Goal: Task Accomplishment & Management: Manage account settings

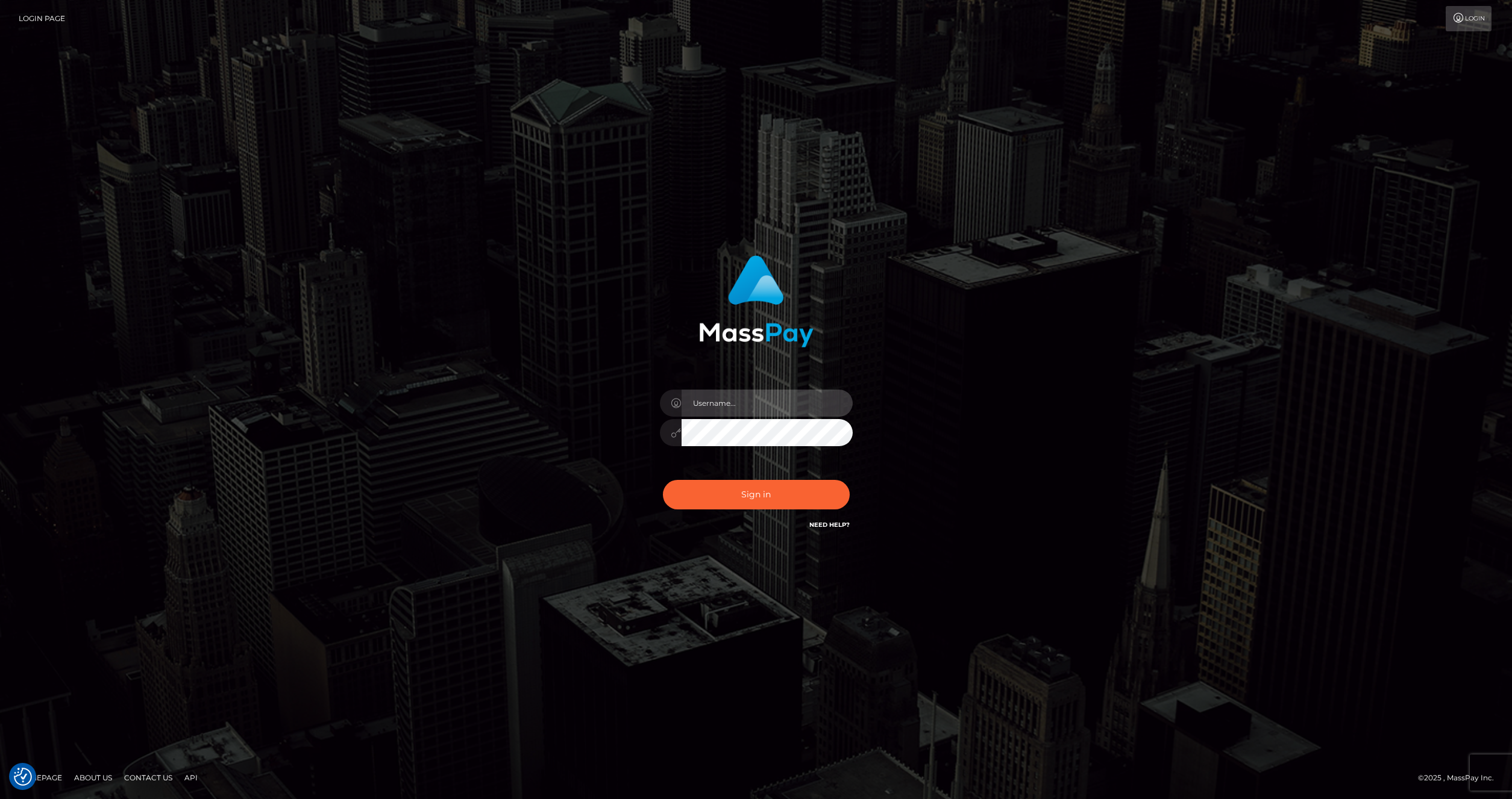
click at [732, 408] on input "text" at bounding box center [767, 403] width 171 height 27
type input "artvilla"
click at [742, 488] on button "Sign in" at bounding box center [756, 494] width 187 height 30
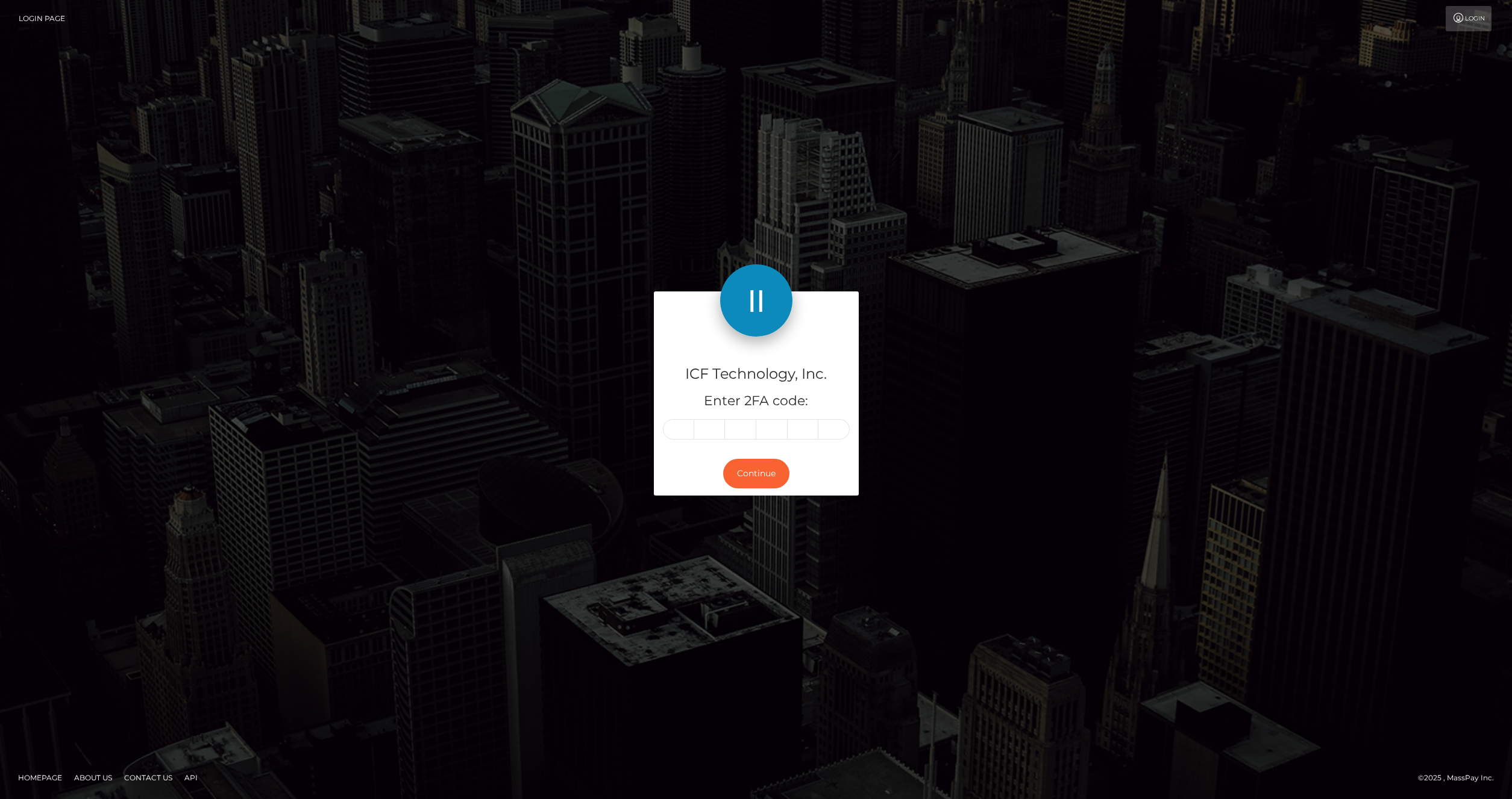
click at [685, 431] on input "text" at bounding box center [678, 429] width 32 height 21
type input "3"
type input "7"
type input "9"
type input "4"
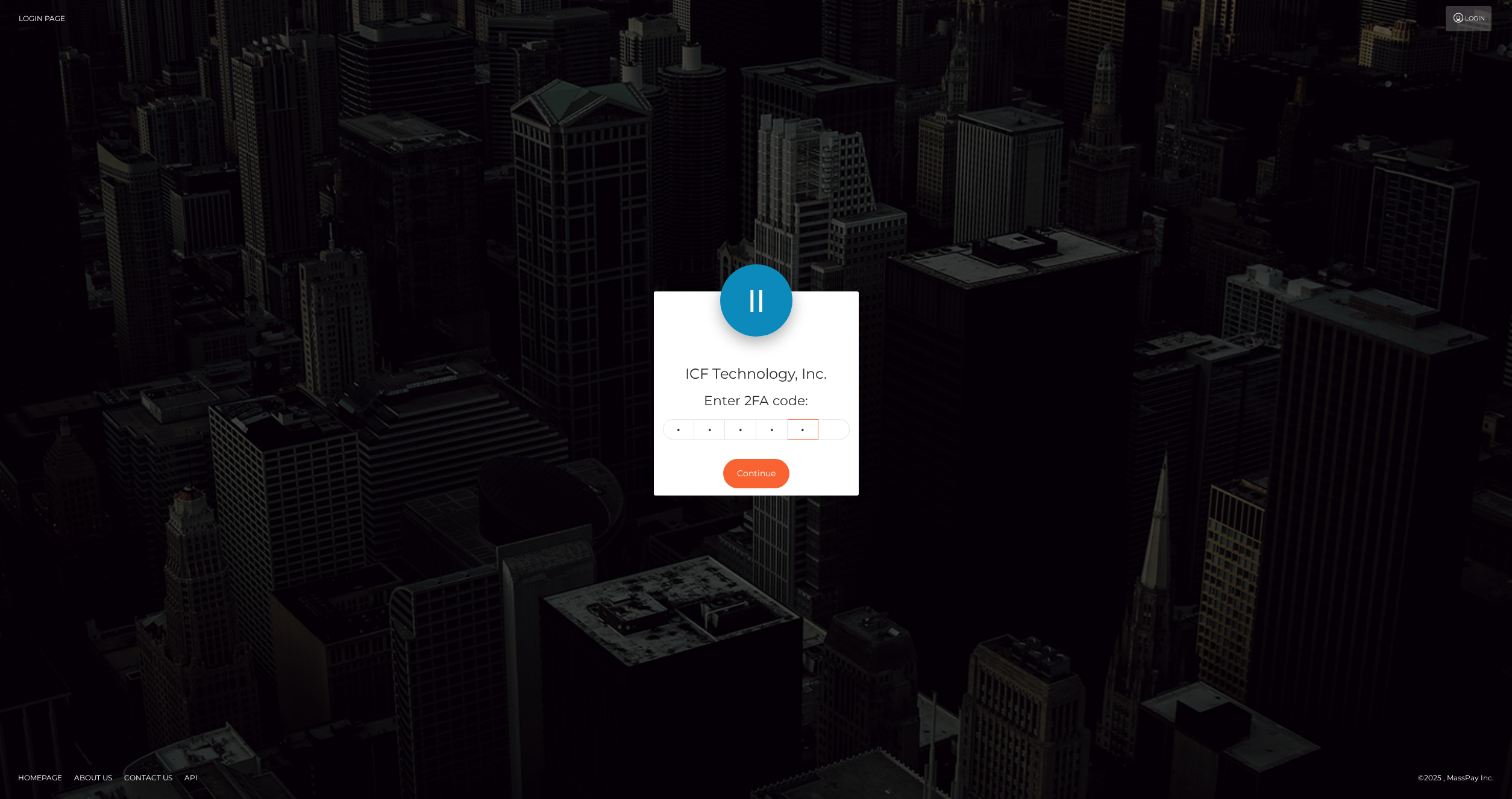
type input "5"
type input "9"
click at [743, 468] on button "Continue" at bounding box center [756, 473] width 66 height 30
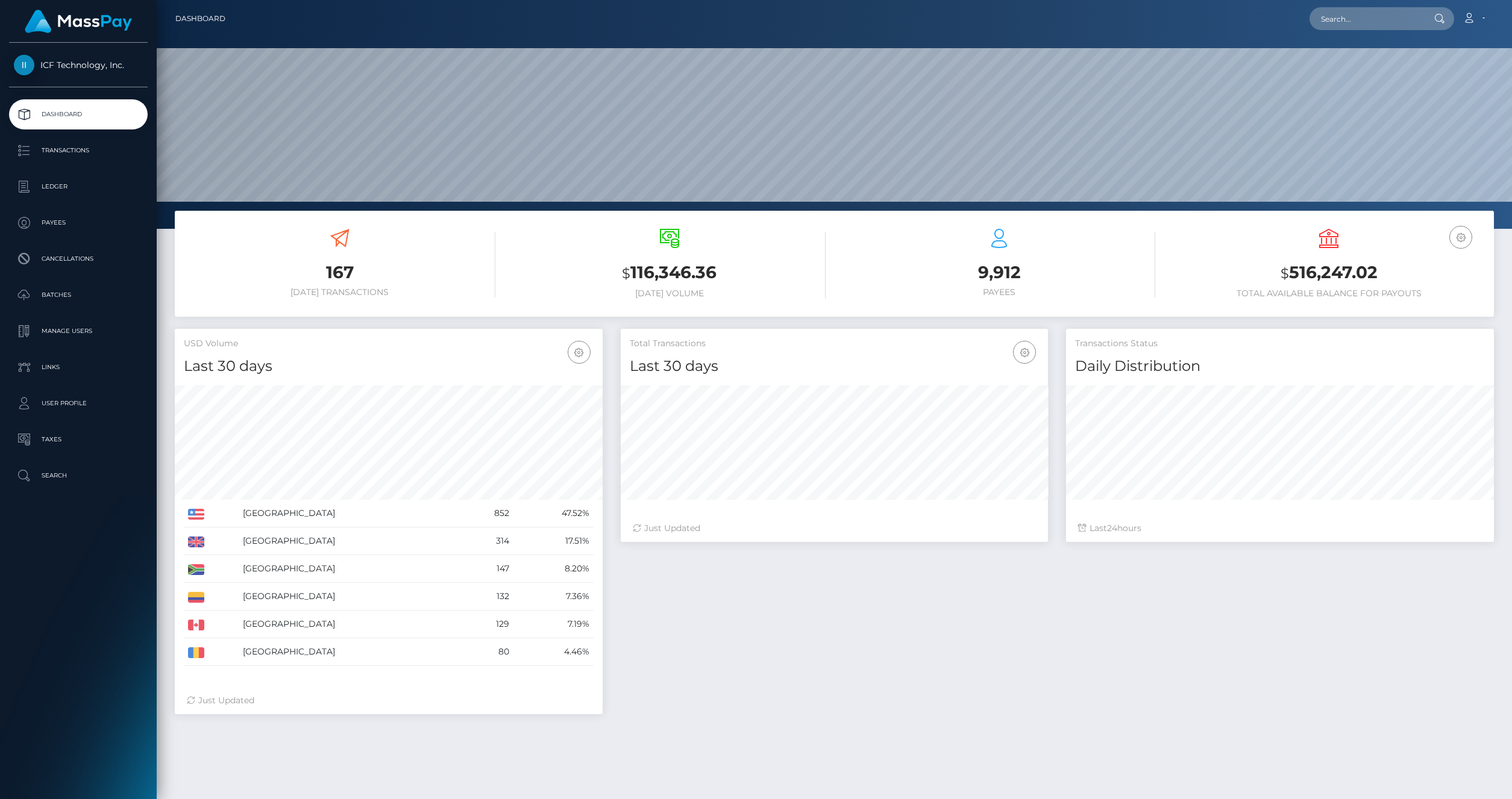
scroll to position [213, 428]
click at [50, 188] on p "Ledger" at bounding box center [78, 187] width 129 height 18
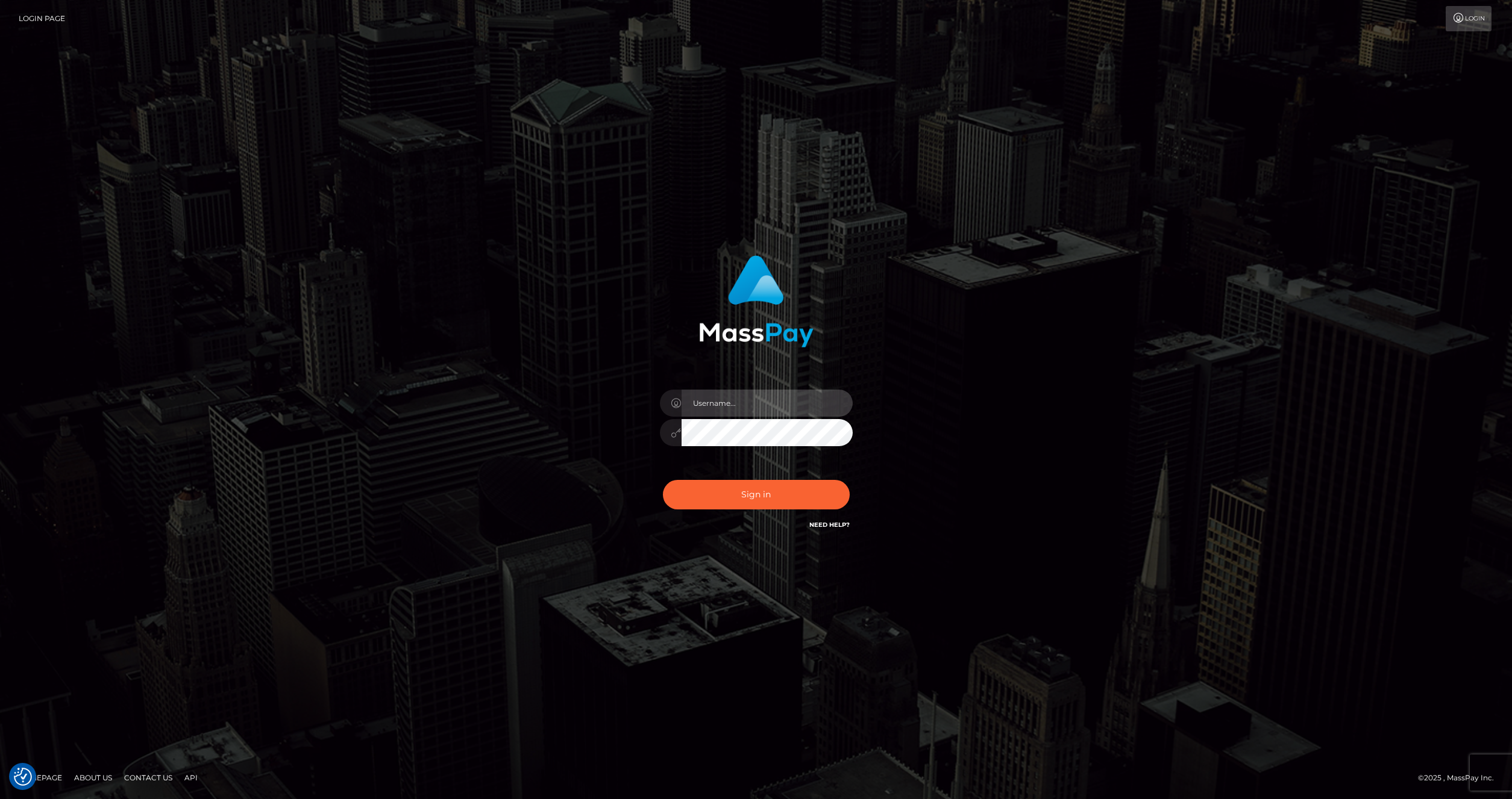
click at [734, 405] on input "text" at bounding box center [767, 403] width 171 height 27
type input "artvilla"
click at [737, 488] on button "Sign in" at bounding box center [756, 494] width 187 height 30
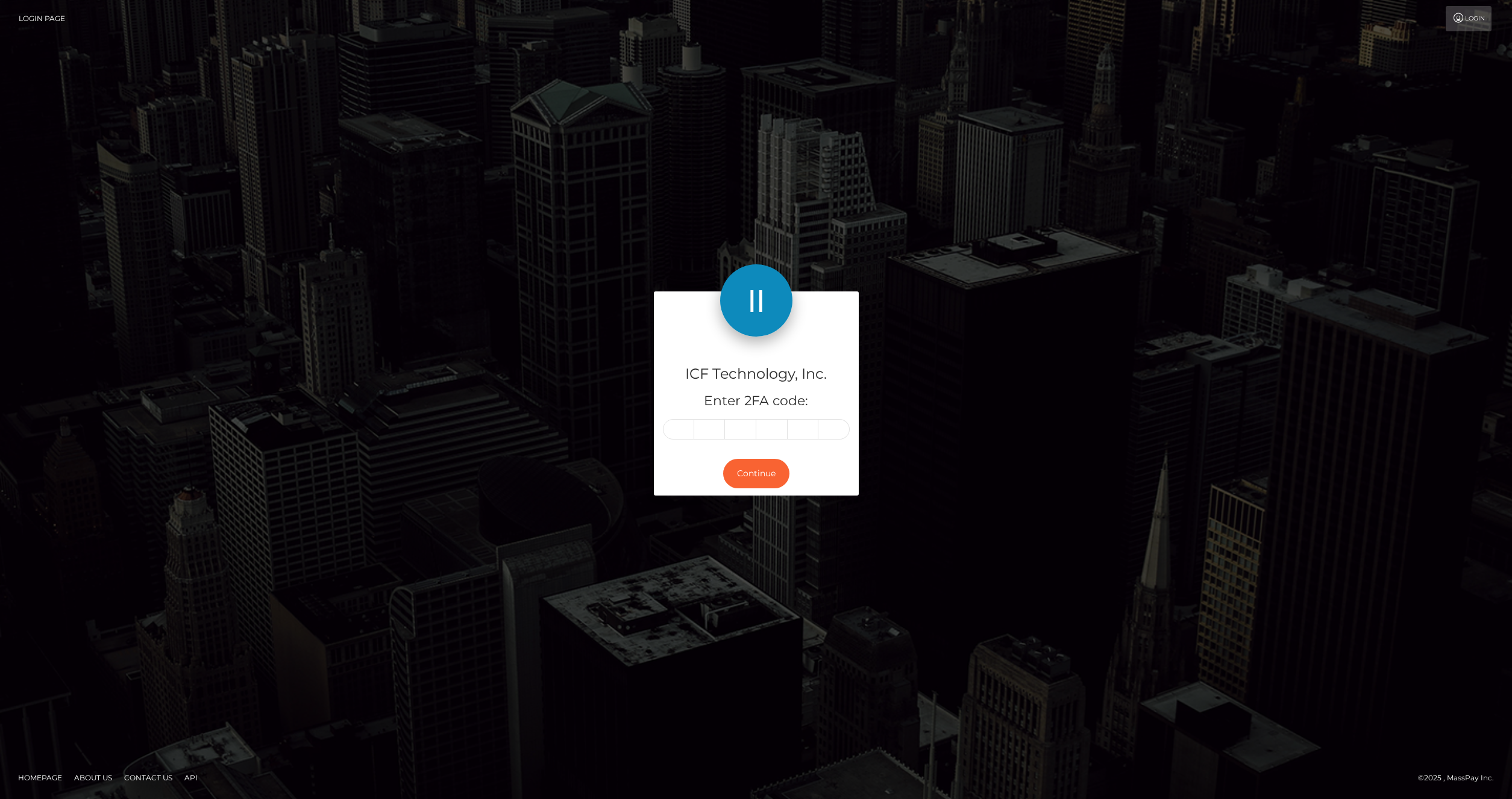
click at [683, 431] on input "text" at bounding box center [678, 429] width 32 height 21
type input "2"
type input "0"
type input "6"
type input "9"
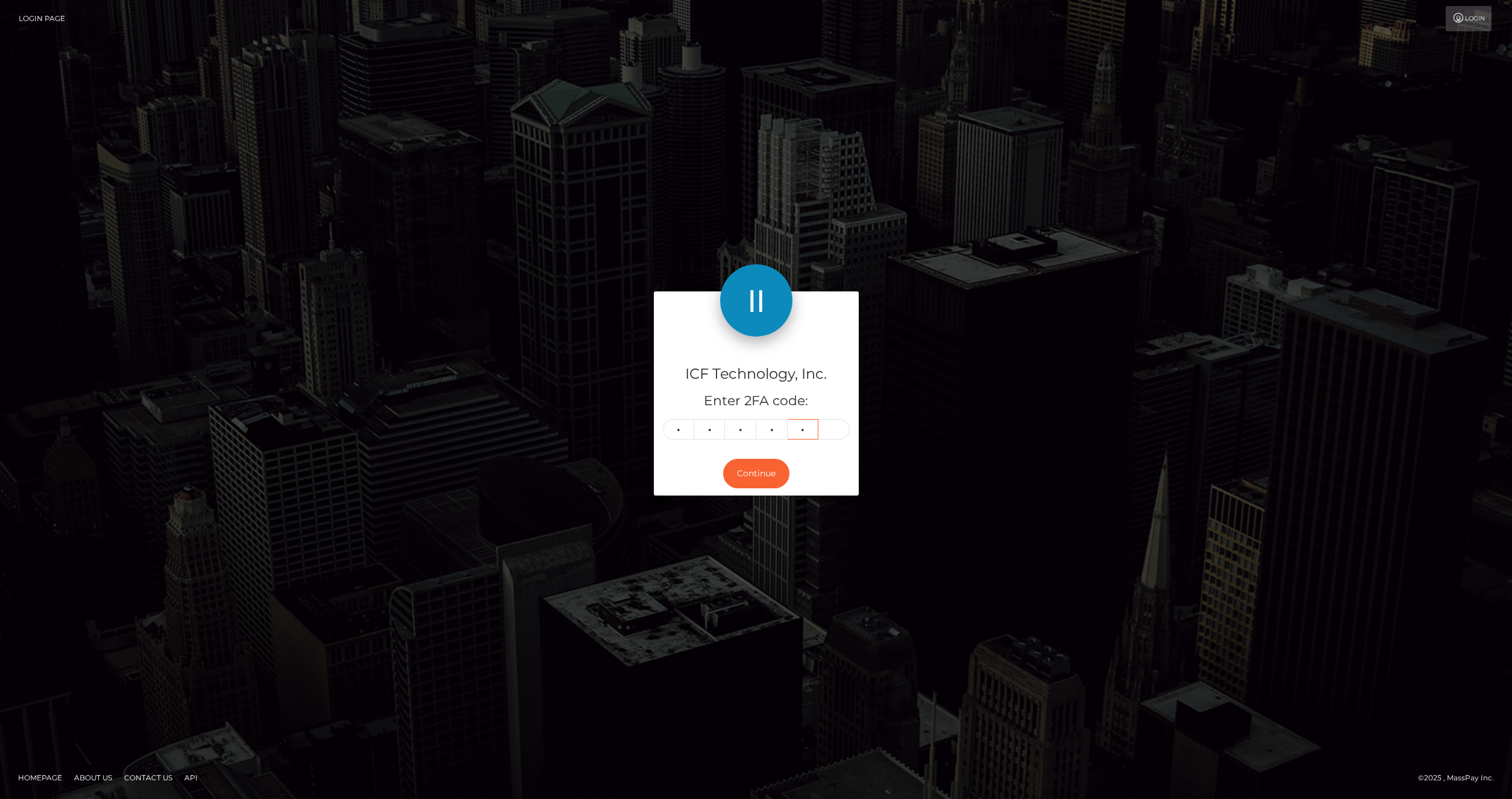
type input "6"
type input "4"
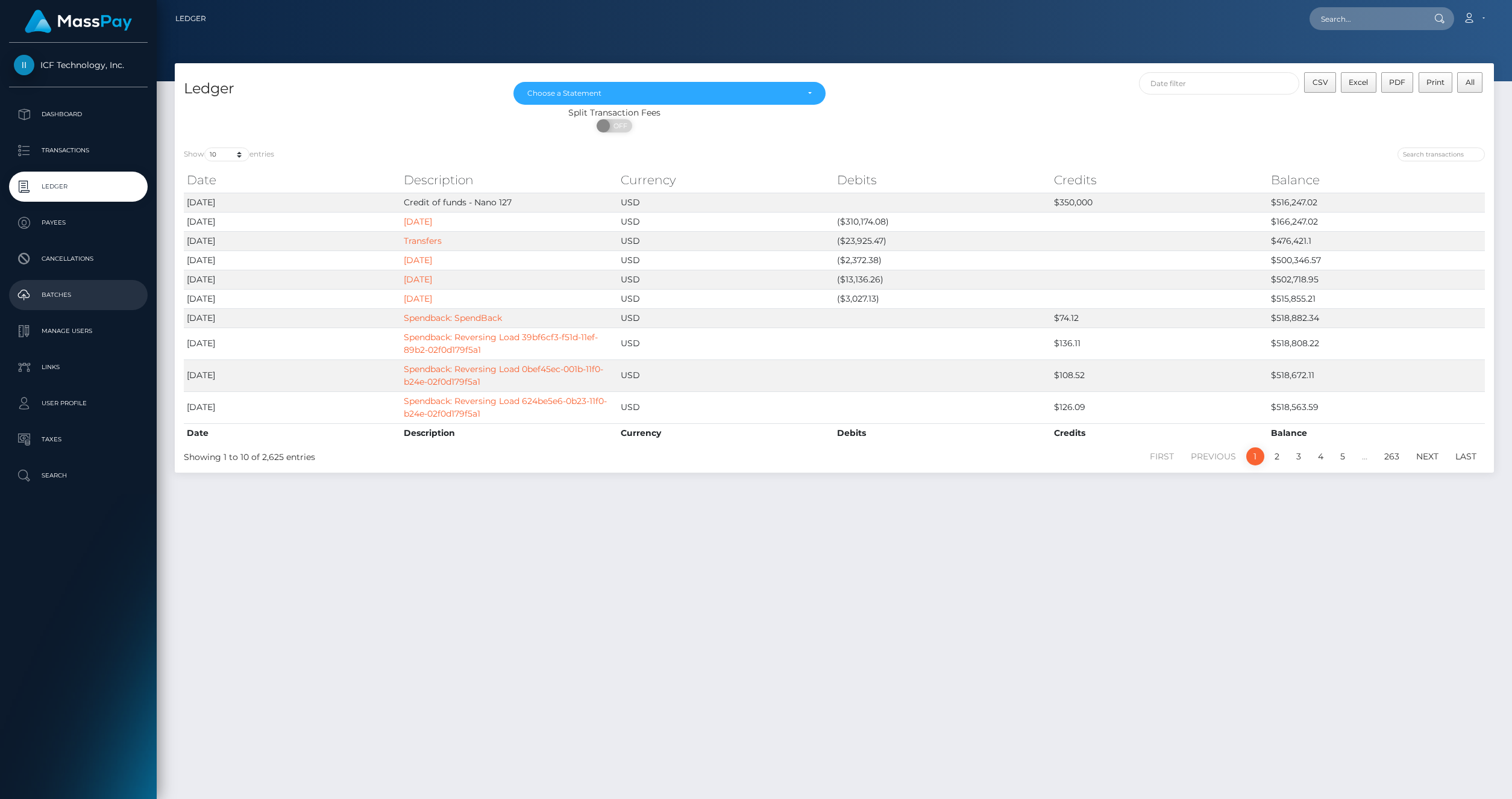
click at [60, 300] on p "Batches" at bounding box center [78, 295] width 129 height 18
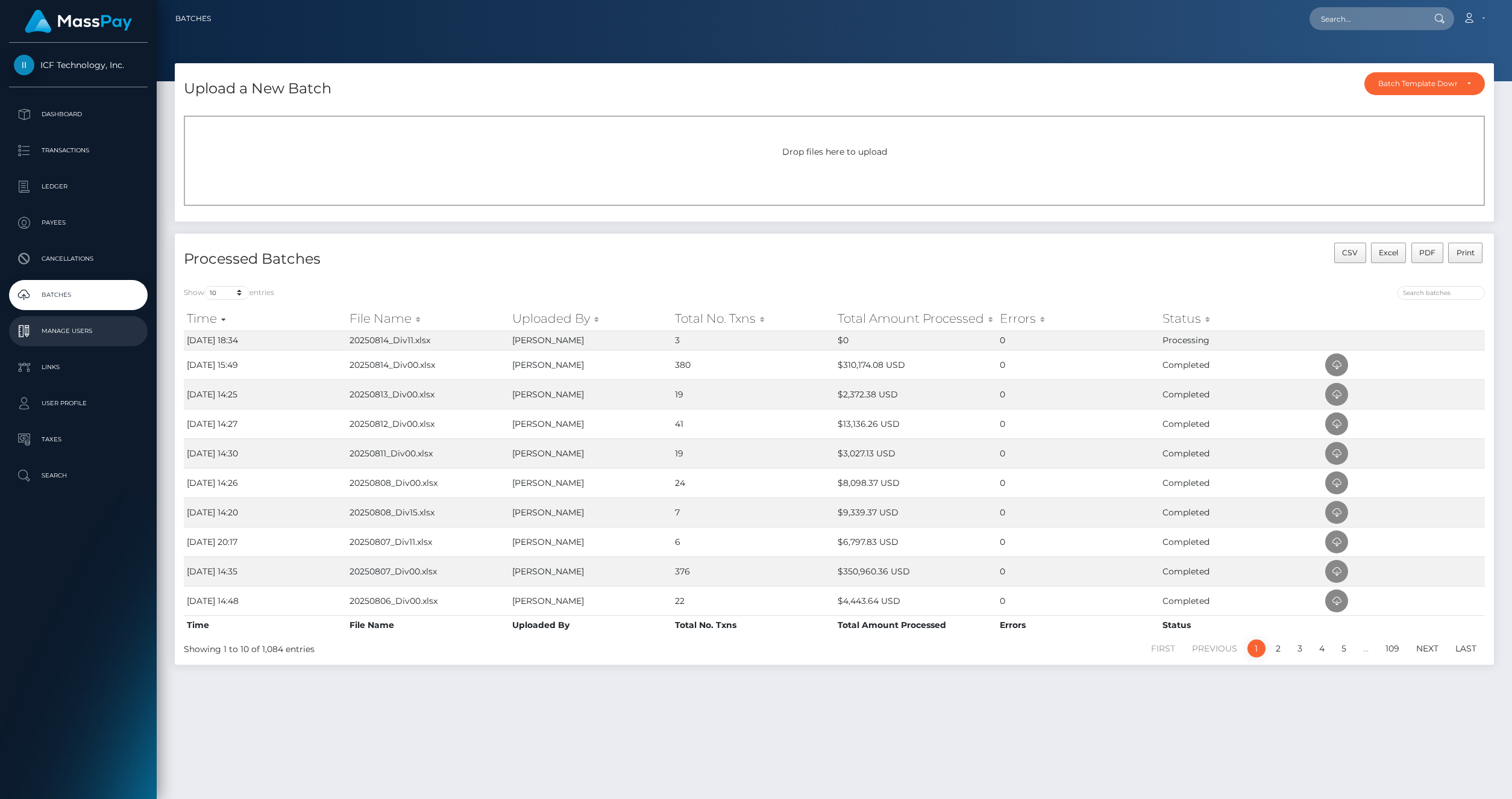
click at [69, 329] on p "Manage Users" at bounding box center [78, 331] width 129 height 18
